Goal: Transaction & Acquisition: Purchase product/service

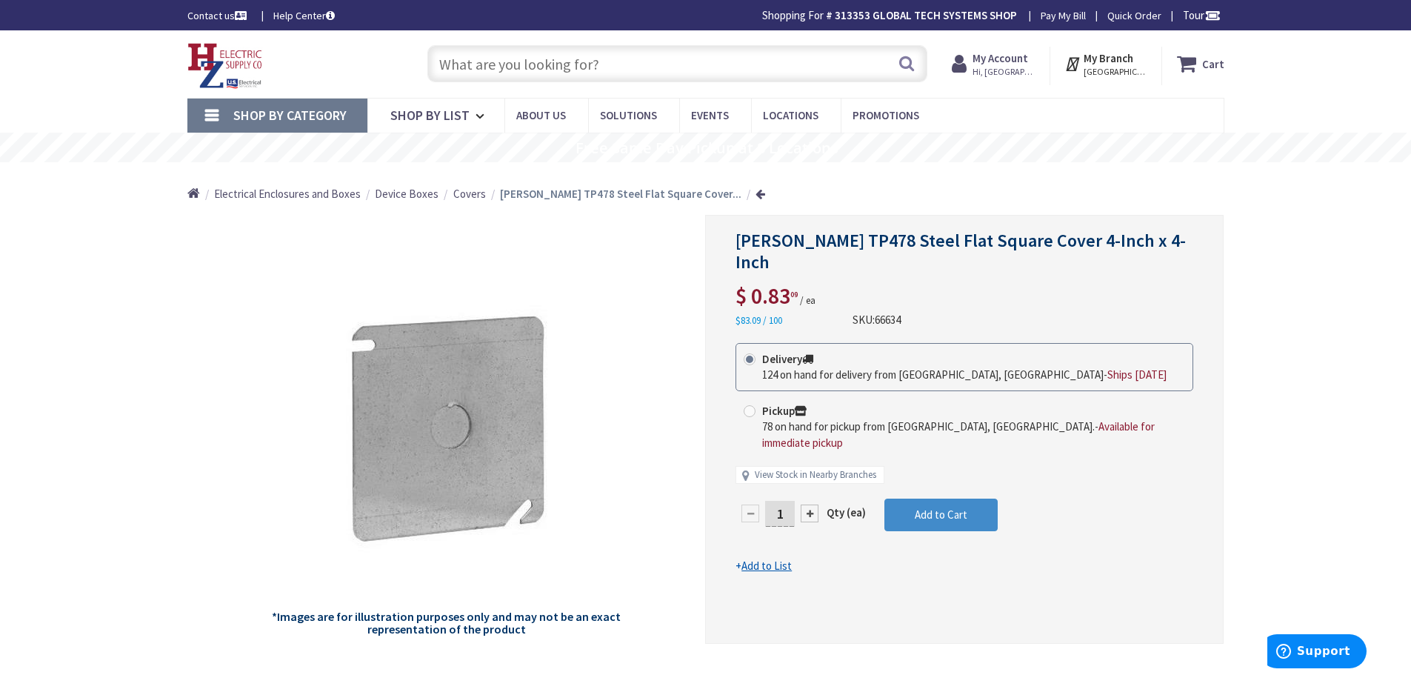
click at [989, 68] on span "Hi, [GEOGRAPHIC_DATA]" at bounding box center [1004, 72] width 63 height 12
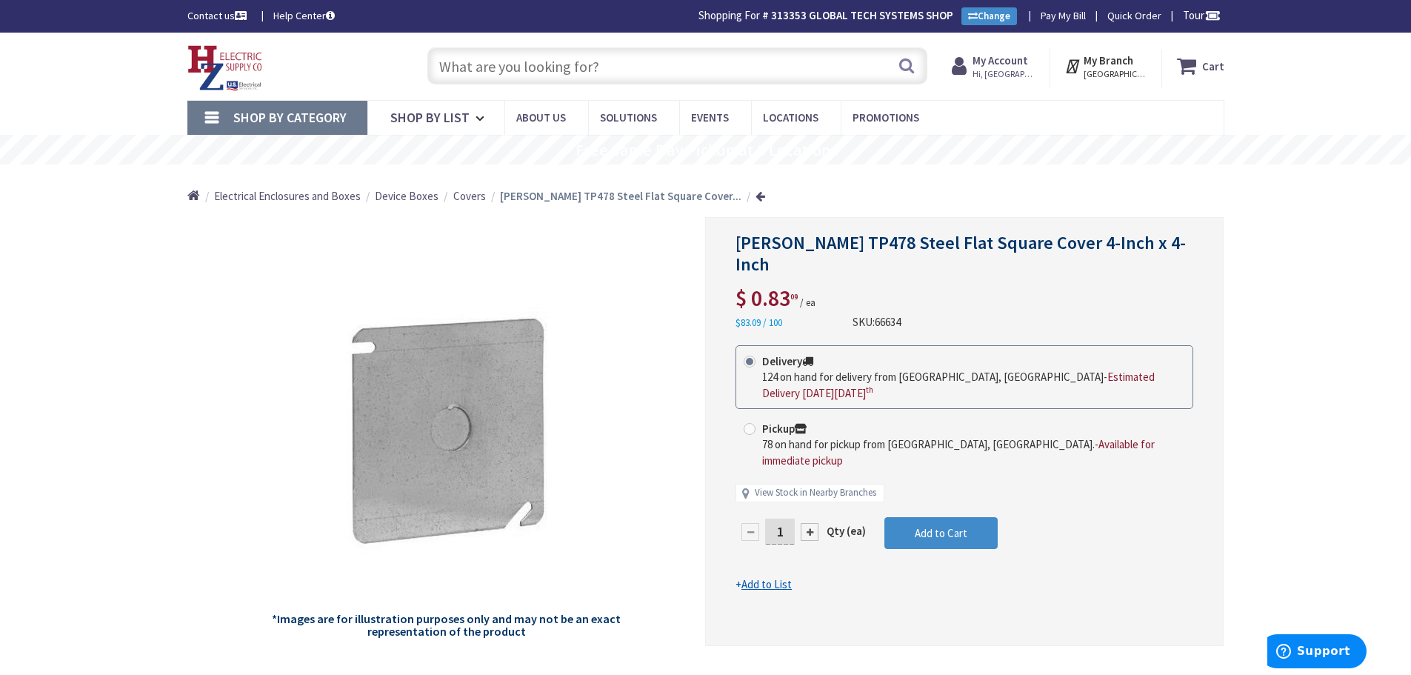
drag, startPoint x: 597, startPoint y: 67, endPoint x: 474, endPoint y: 69, distance: 123.0
click at [474, 69] on input "text" at bounding box center [677, 65] width 500 height 37
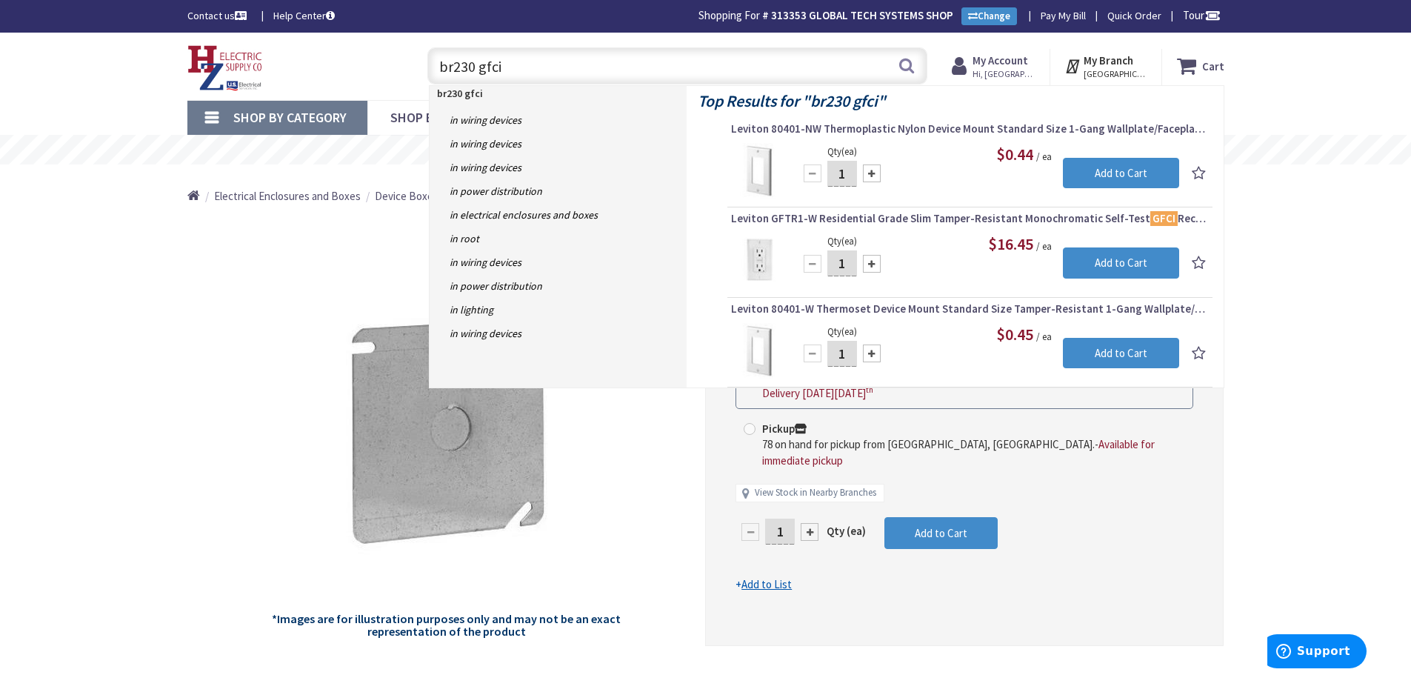
click at [827, 101] on strong "br230 gfci" at bounding box center [843, 100] width 67 height 21
click at [831, 98] on strong "br230 gfci" at bounding box center [843, 100] width 67 height 21
click at [454, 70] on input "br230 gfci" at bounding box center [677, 65] width 500 height 37
drag, startPoint x: 507, startPoint y: 66, endPoint x: 499, endPoint y: 76, distance: 12.7
click at [499, 76] on input "mp230 gfci" at bounding box center [677, 65] width 500 height 37
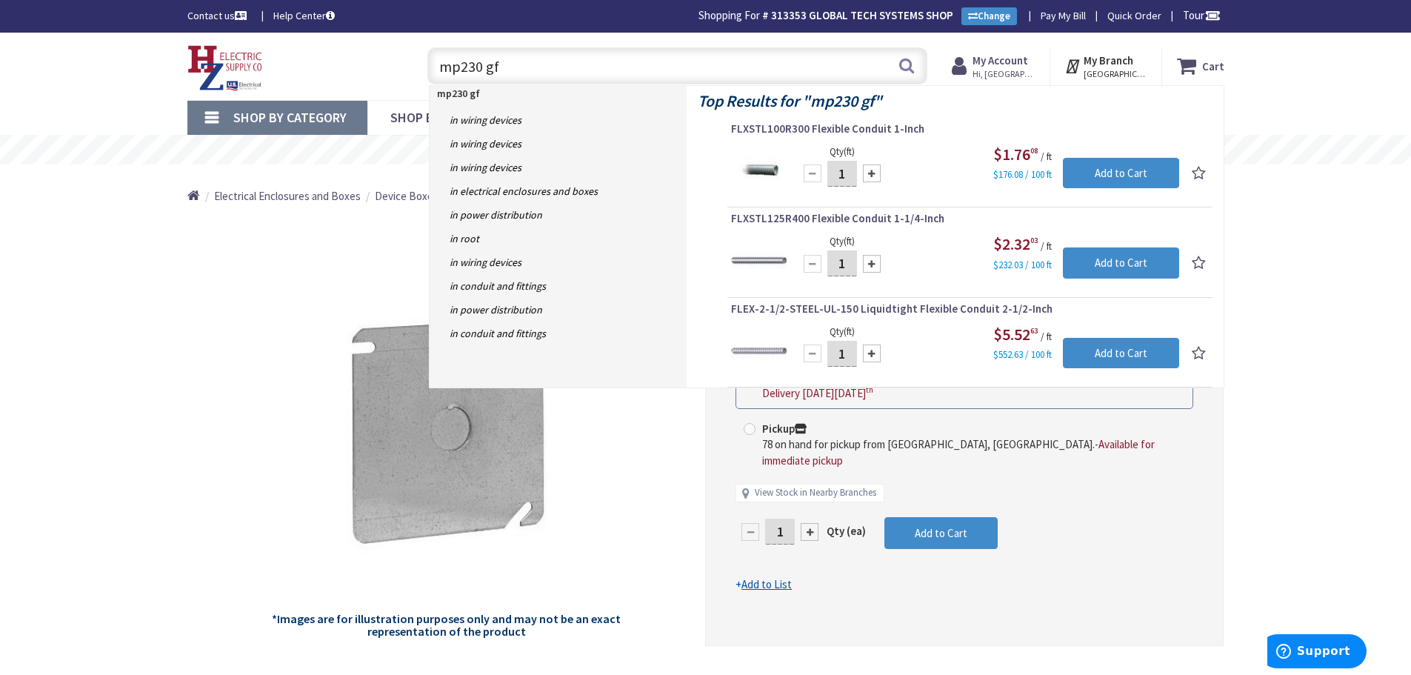
click at [458, 66] on input "mp230 gf" at bounding box center [677, 65] width 500 height 37
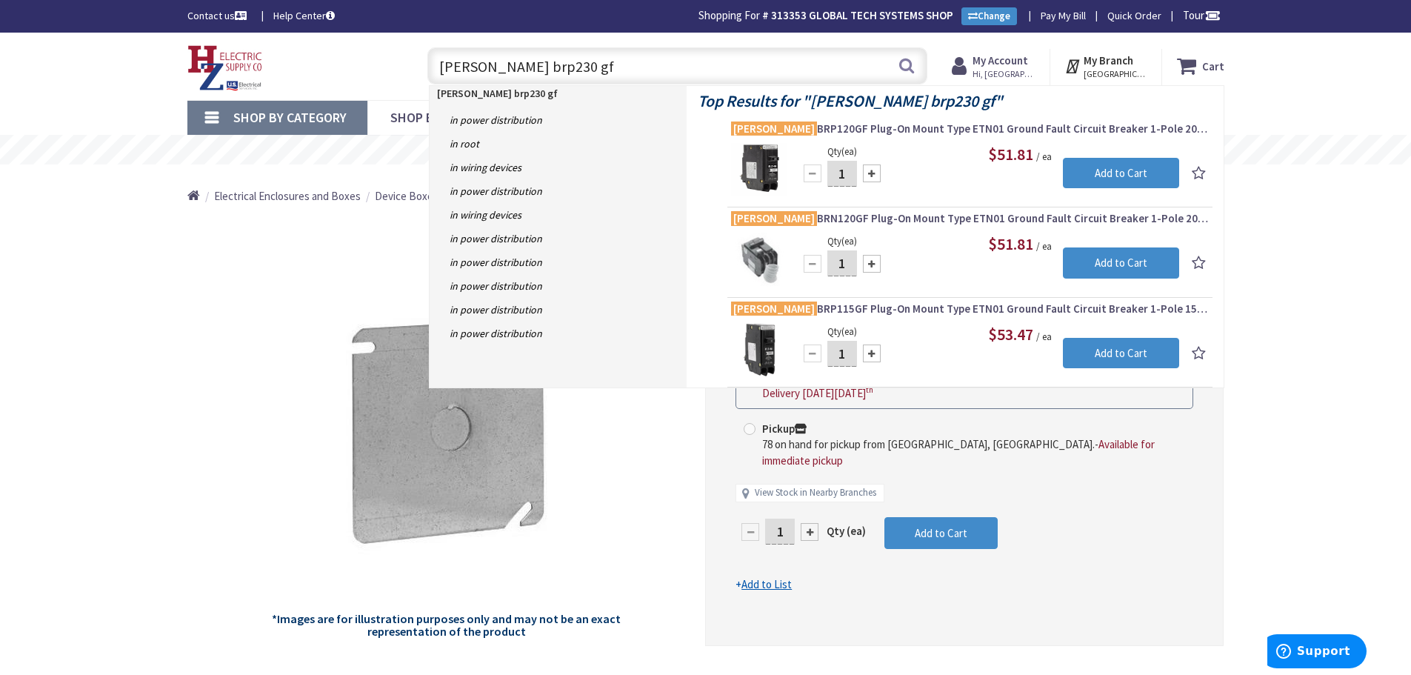
drag, startPoint x: 541, startPoint y: 62, endPoint x: 442, endPoint y: 84, distance: 100.8
click at [442, 84] on input "eaton brp230 gf" at bounding box center [677, 65] width 500 height 37
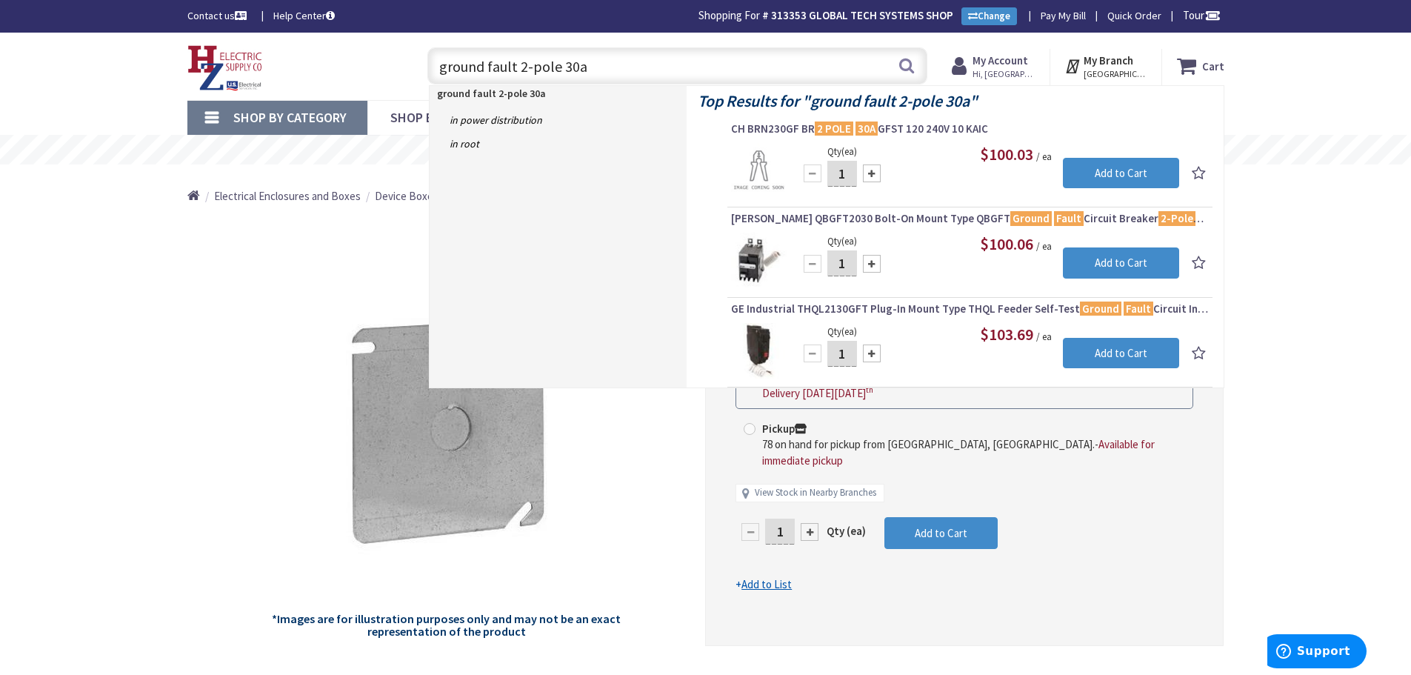
click at [440, 68] on input "ground fault 2-pole 30a" at bounding box center [677, 65] width 500 height 37
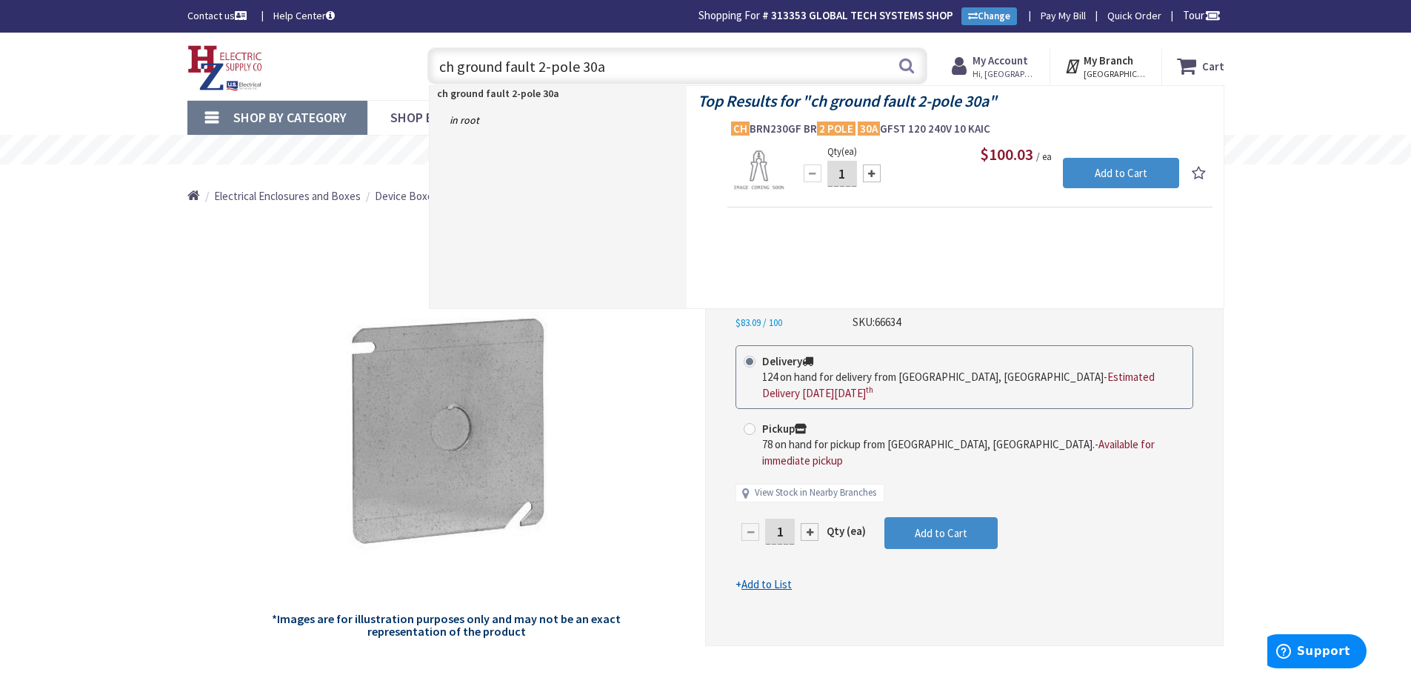
type input "ch ground fault 2-pole 30a"
click at [925, 128] on span "CH BRN230GF BR 2 POLE 30A GFST 120 240V 10 KAIC" at bounding box center [970, 128] width 478 height 15
